Goal: Transaction & Acquisition: Purchase product/service

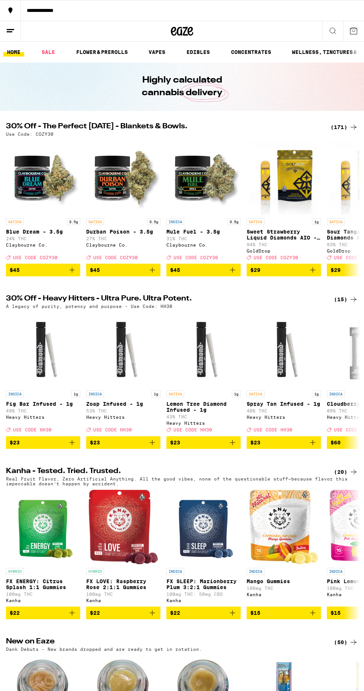
click at [354, 127] on icon at bounding box center [354, 127] width 6 height 5
click at [344, 127] on div "(171)" at bounding box center [345, 127] width 28 height 9
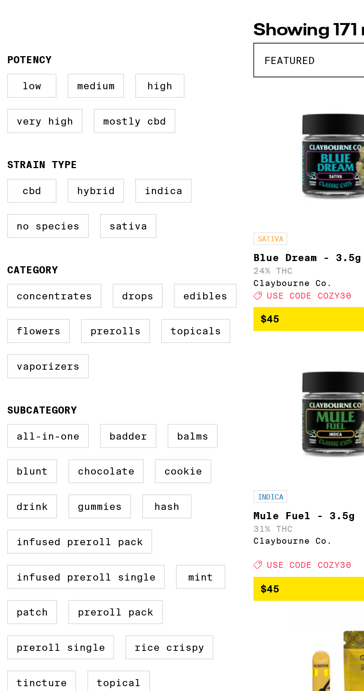
click at [57, 197] on label "Hybrid" at bounding box center [53, 194] width 30 height 13
click at [8, 189] on input "Hybrid" at bounding box center [7, 189] width 0 height 0
checkbox input "true"
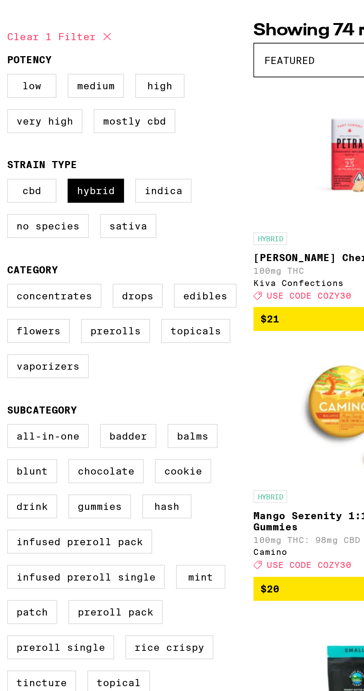
click at [36, 250] on label "Concentrates" at bounding box center [31, 249] width 50 height 13
click at [8, 245] on input "Concentrates" at bounding box center [7, 244] width 0 height 0
checkbox input "true"
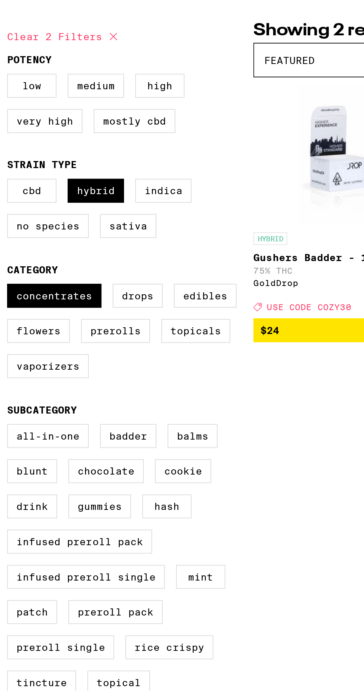
click at [26, 267] on label "Flowers" at bounding box center [22, 268] width 33 height 13
click at [8, 245] on input "Flowers" at bounding box center [7, 244] width 0 height 0
checkbox input "true"
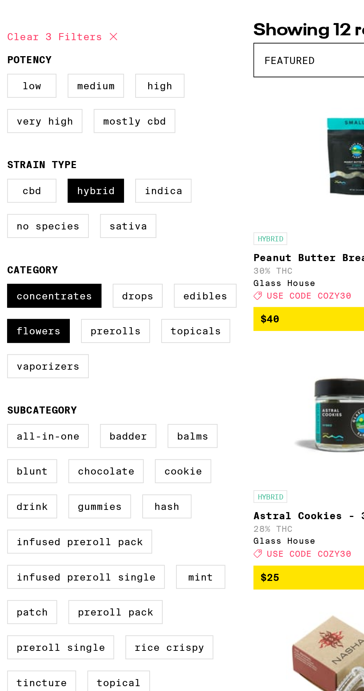
click at [64, 268] on label "Prerolls" at bounding box center [63, 268] width 36 height 13
click at [8, 245] on input "Prerolls" at bounding box center [7, 244] width 0 height 0
checkbox input "true"
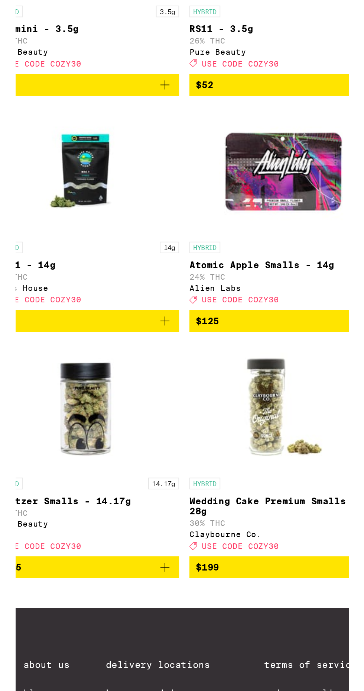
scroll to position [687, 0]
